Goal: Task Accomplishment & Management: Manage account settings

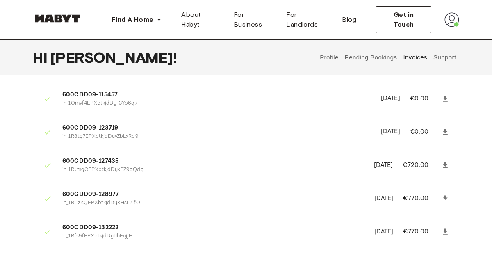
scroll to position [59, 0]
click at [443, 233] on icon at bounding box center [445, 231] width 8 height 8
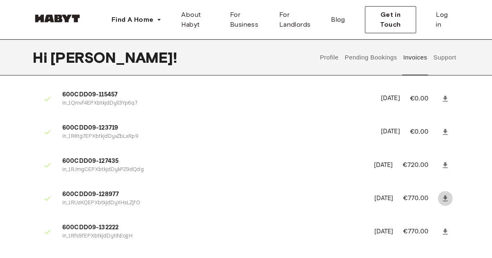
click at [442, 197] on icon at bounding box center [445, 198] width 8 height 8
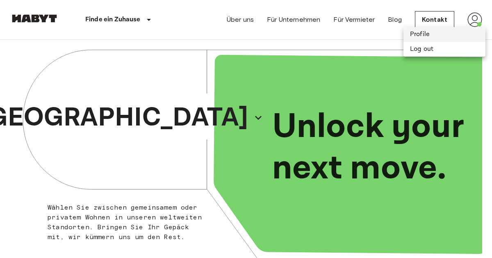
click at [431, 28] on li "Profile" at bounding box center [444, 34] width 82 height 15
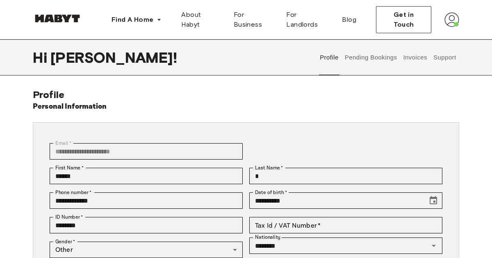
click at [411, 56] on button "Invoices" at bounding box center [415, 57] width 26 height 36
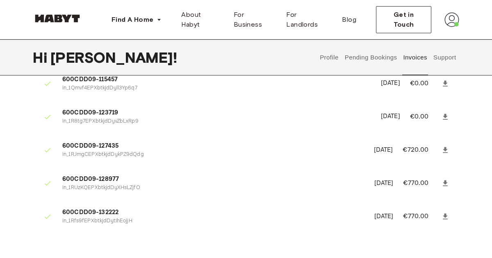
scroll to position [88, 0]
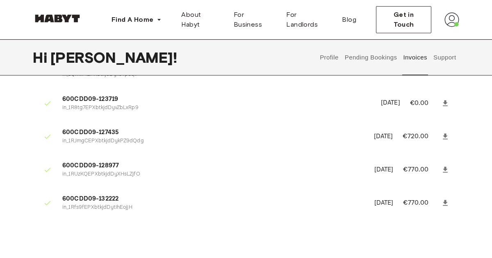
click at [441, 170] on icon at bounding box center [445, 170] width 8 height 8
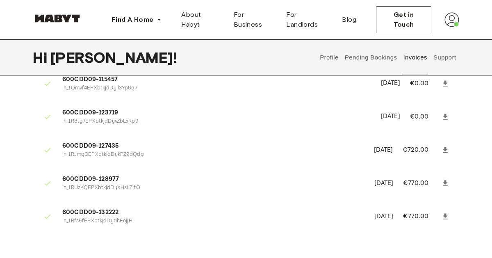
scroll to position [89, 0]
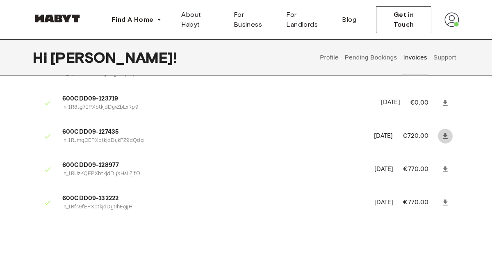
click at [446, 134] on icon at bounding box center [445, 136] width 8 height 8
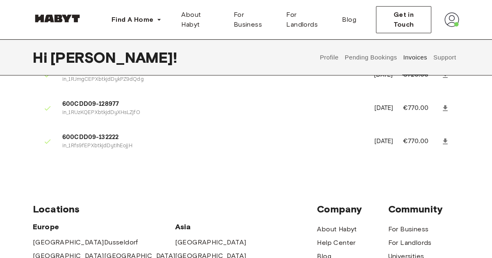
scroll to position [150, 0]
click at [447, 109] on icon at bounding box center [445, 108] width 8 height 8
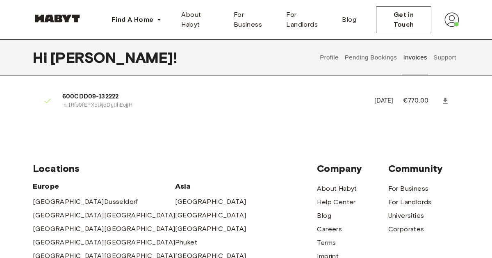
scroll to position [121, 0]
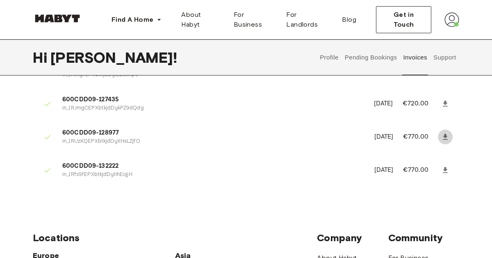
click at [445, 136] on icon at bounding box center [445, 137] width 5 height 6
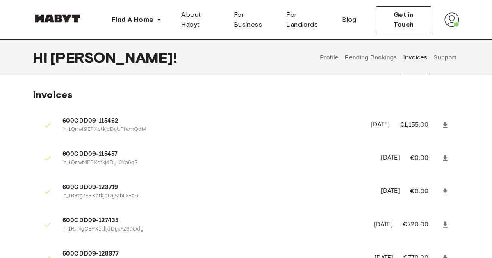
click at [443, 156] on icon at bounding box center [445, 158] width 8 height 8
click at [451, 125] on link at bounding box center [445, 125] width 15 height 15
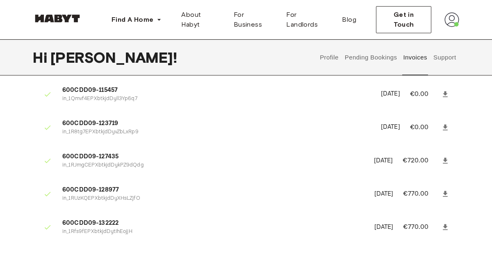
scroll to position [114, 0]
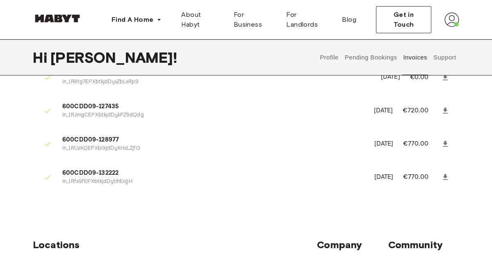
click at [443, 143] on icon at bounding box center [445, 144] width 8 height 8
